Goal: Check status: Check status

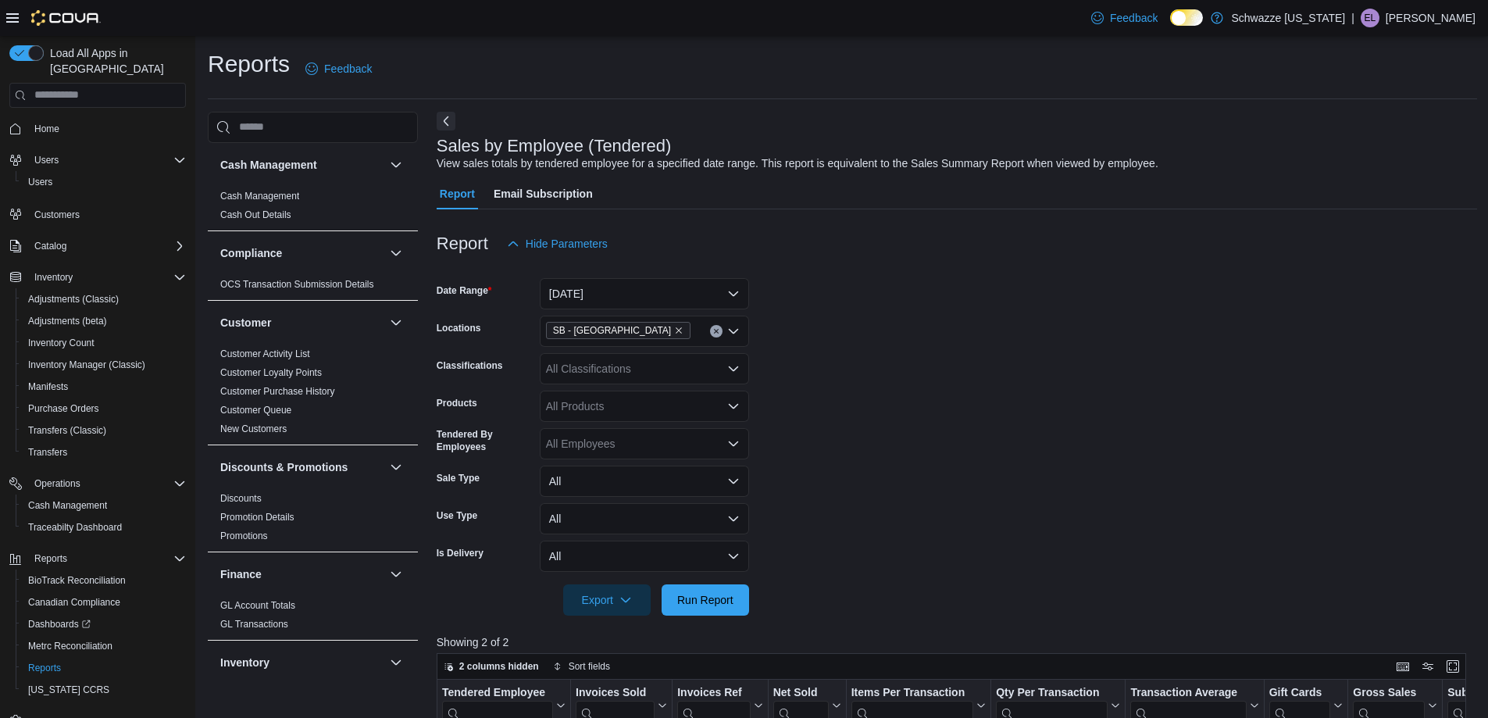
scroll to position [234, 0]
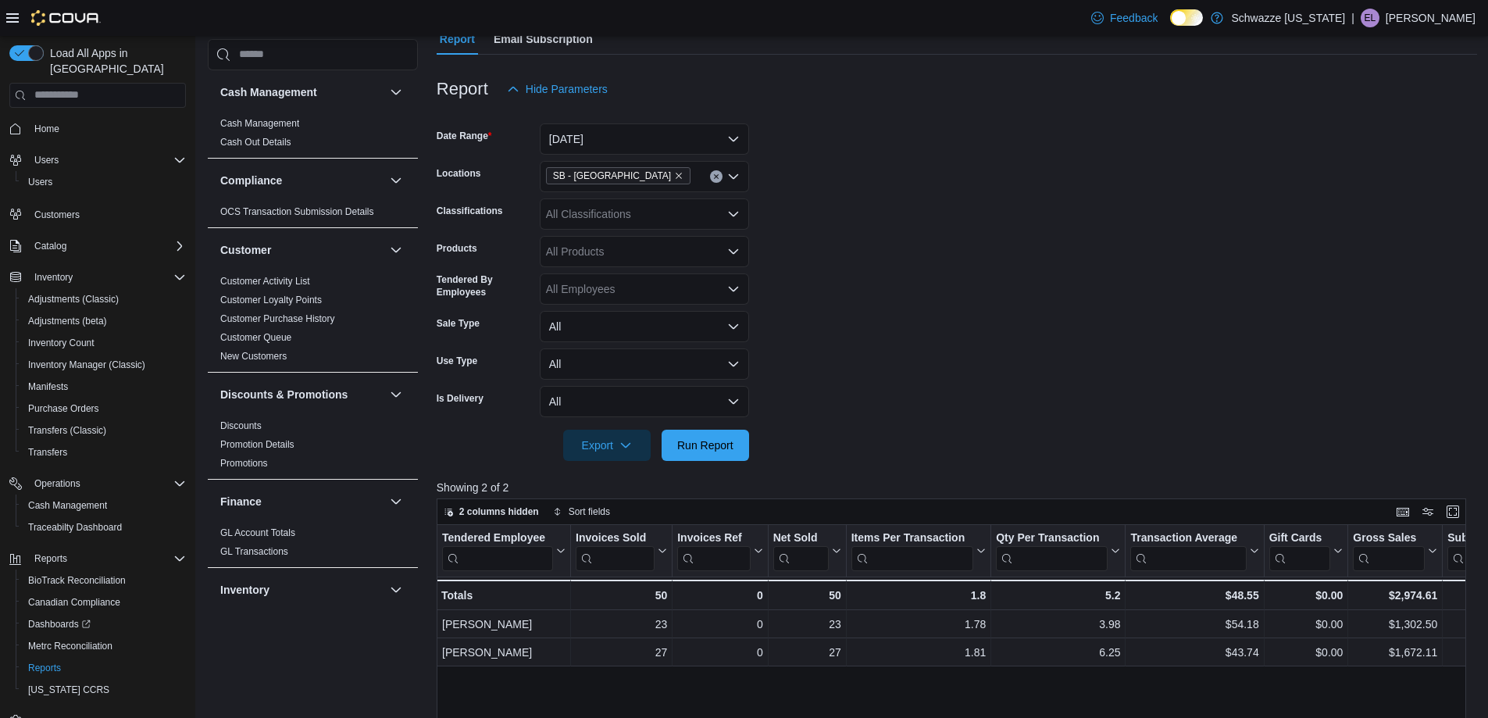
scroll to position [156, 0]
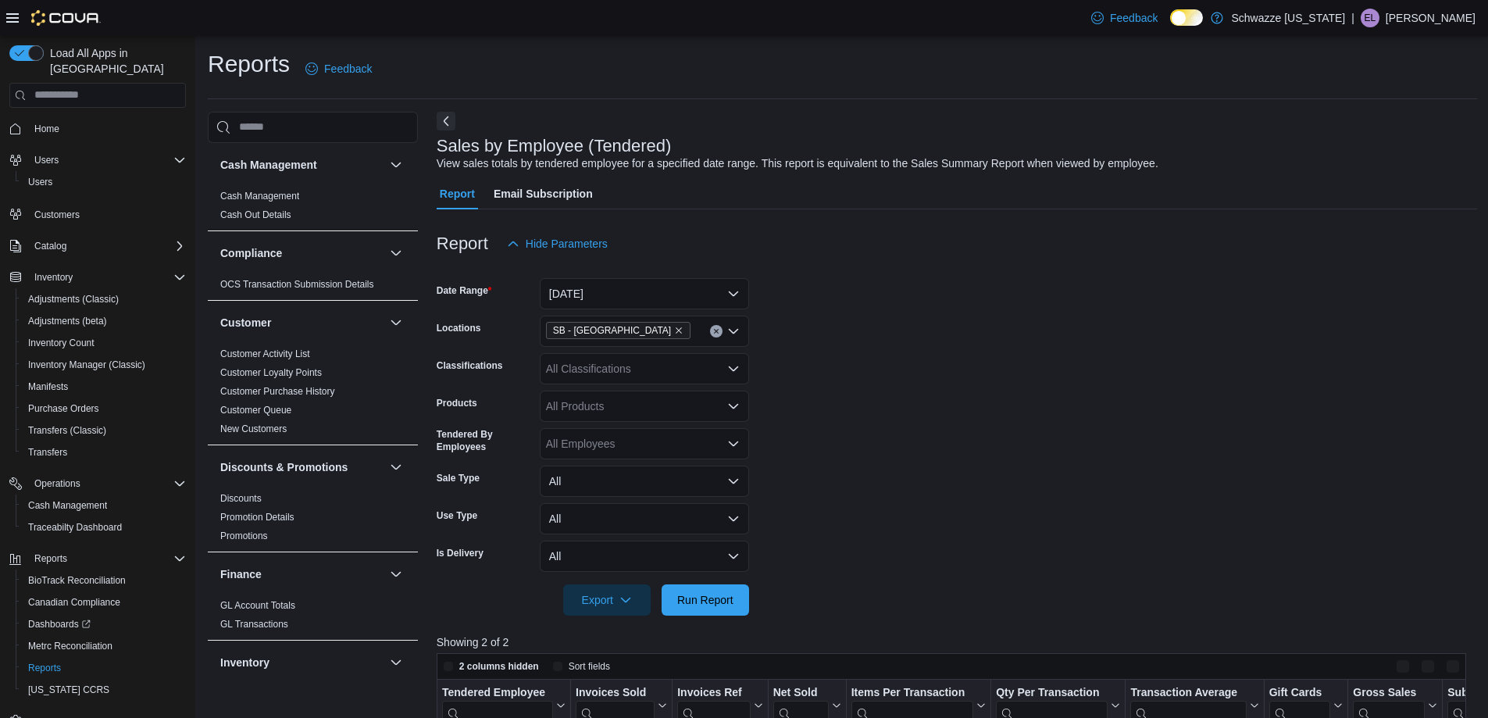
scroll to position [234, 0]
